Goal: Task Accomplishment & Management: Manage account settings

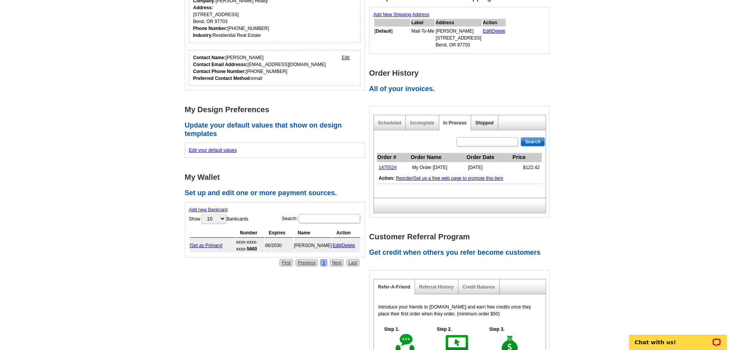
click at [484, 123] on link "Shipped" at bounding box center [485, 122] width 18 height 5
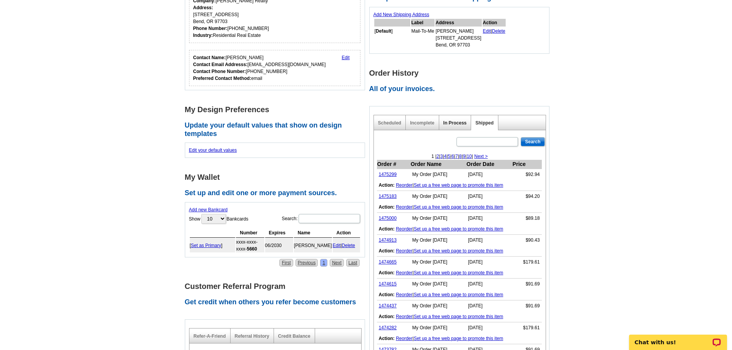
click at [460, 123] on link "In Process" at bounding box center [455, 122] width 23 height 5
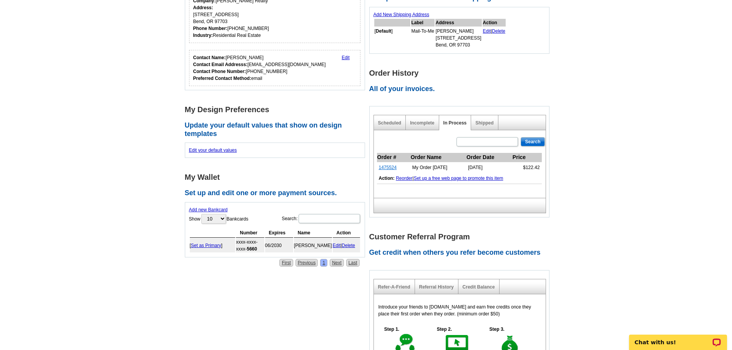
click at [391, 170] on link "1475524" at bounding box center [388, 167] width 18 height 5
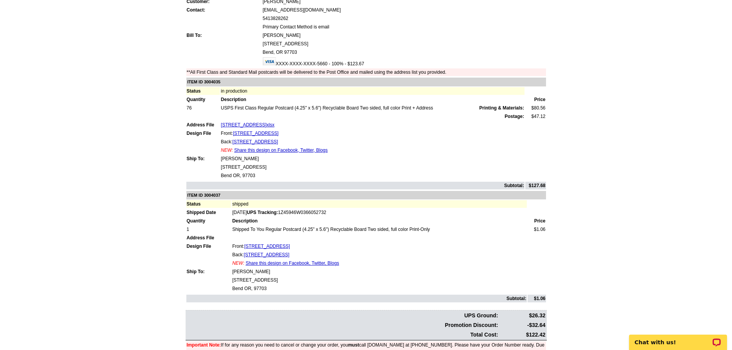
scroll to position [77, 0]
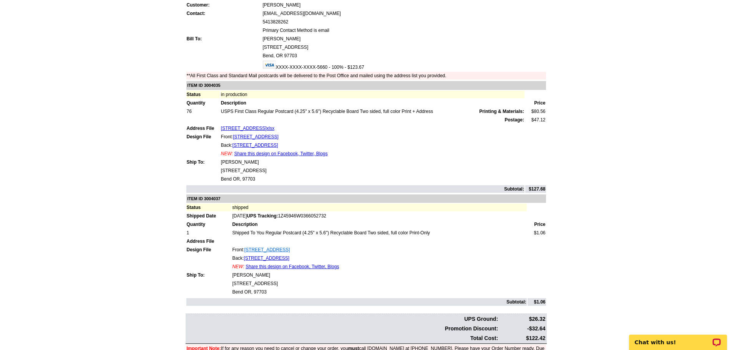
click at [290, 248] on link "3974 SW Coyote Avenue SOLD 1" at bounding box center [268, 249] width 46 height 5
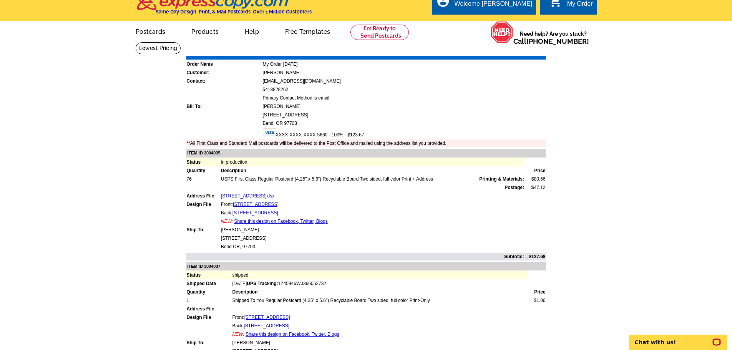
scroll to position [0, 0]
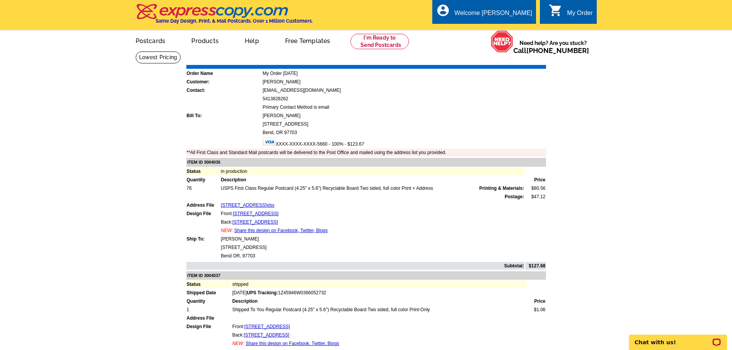
drag, startPoint x: 529, startPoint y: 58, endPoint x: 564, endPoint y: 296, distance: 239.8
click at [529, 58] on link "Print Invoice" at bounding box center [527, 59] width 40 height 7
